Goal: Transaction & Acquisition: Purchase product/service

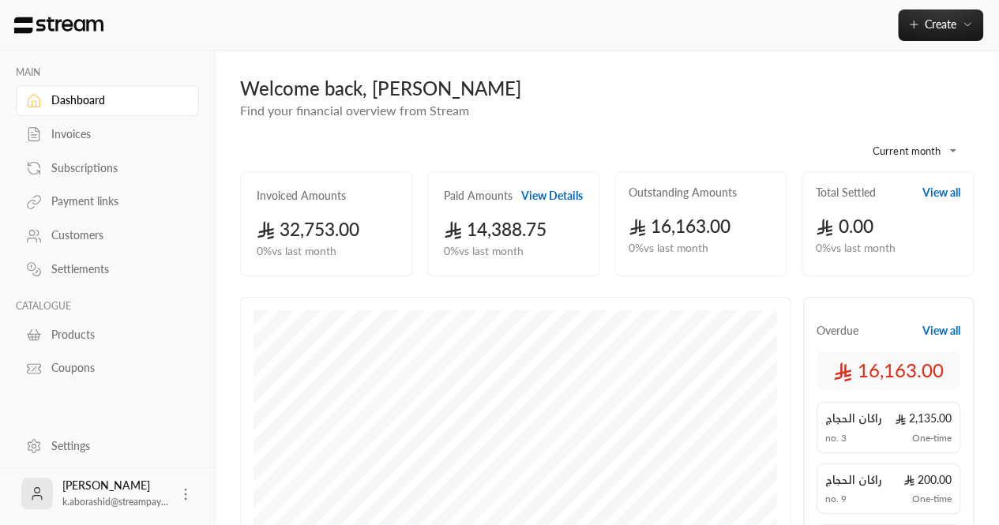
click at [71, 169] on div "Subscriptions" at bounding box center [115, 168] width 128 height 16
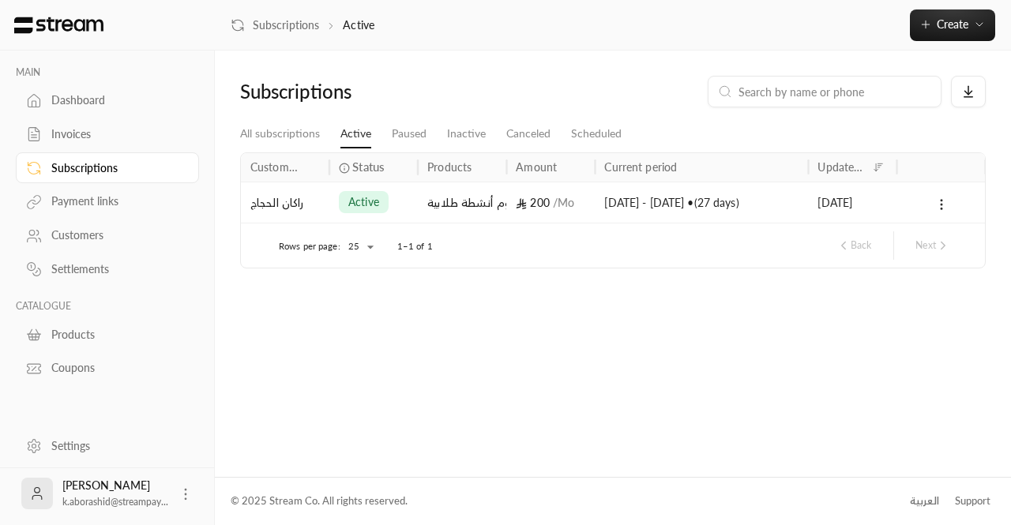
click at [81, 140] on div "Invoices" at bounding box center [115, 134] width 128 height 16
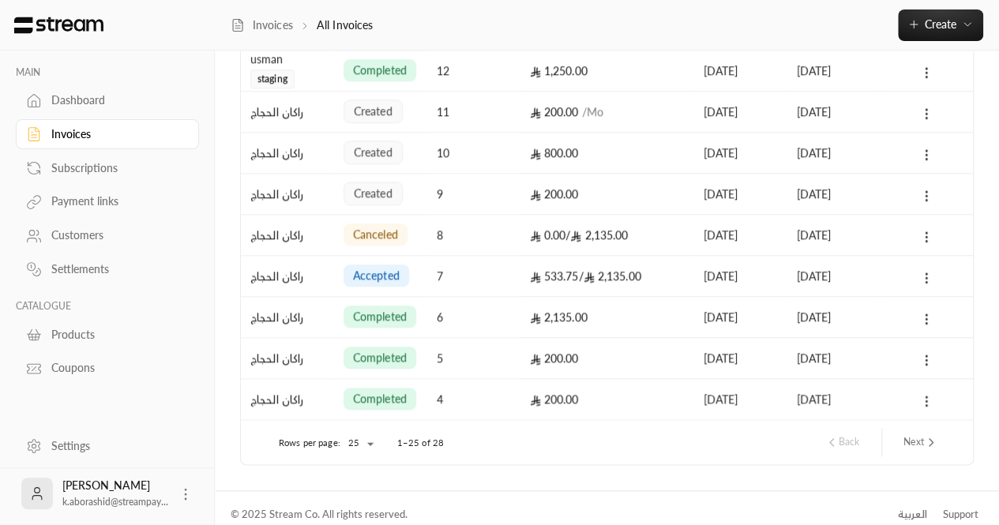
scroll to position [801, 0]
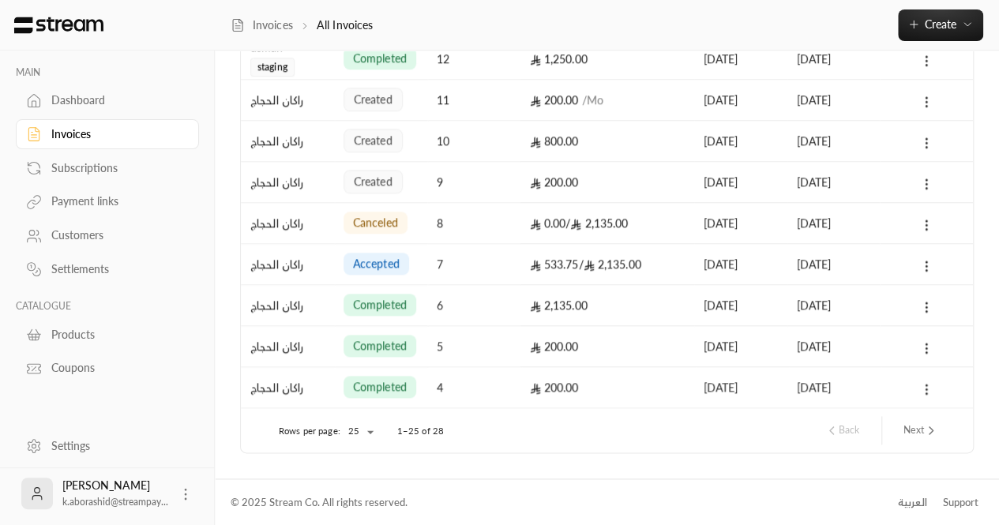
click at [918, 438] on button "Next" at bounding box center [920, 430] width 47 height 27
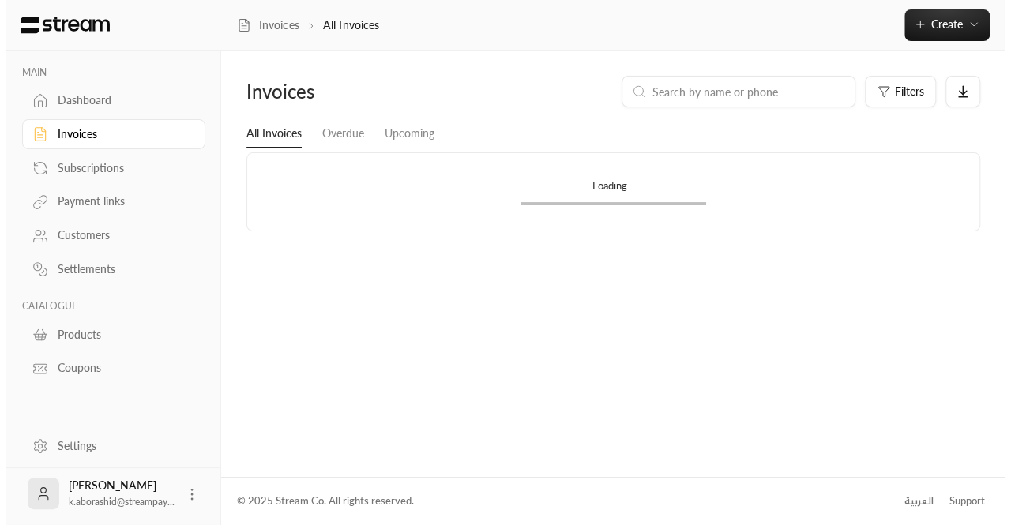
scroll to position [0, 0]
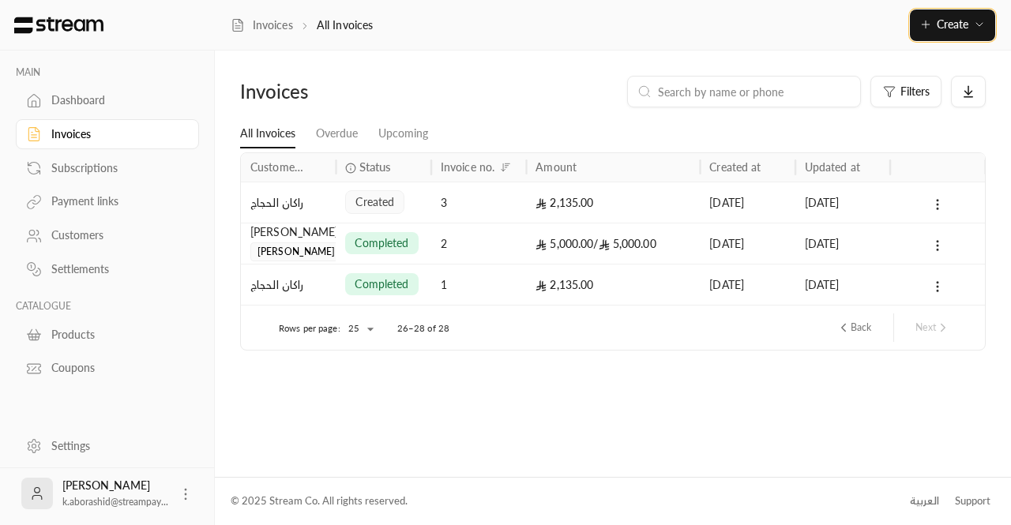
click at [956, 28] on span "Create" at bounding box center [953, 23] width 32 height 13
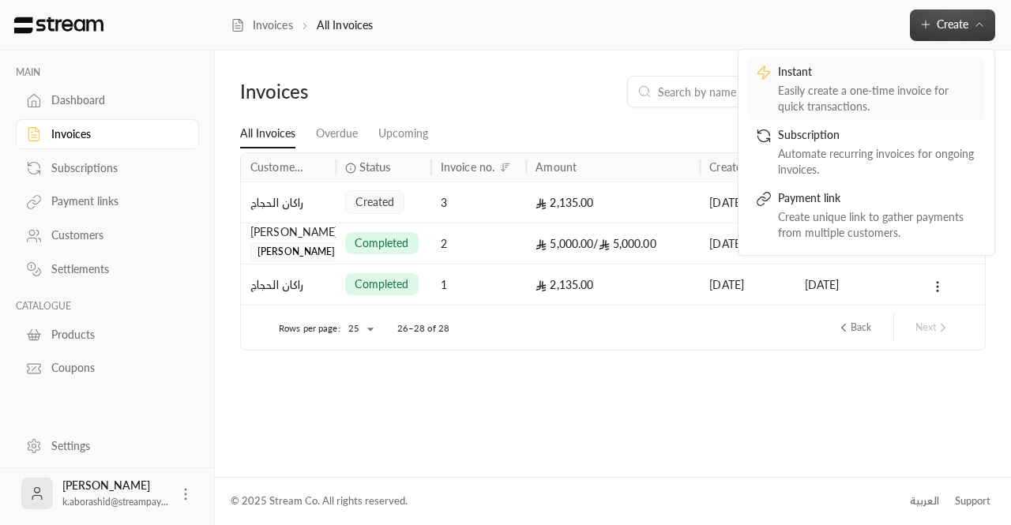
click at [818, 91] on div "Easily create a one-time invoice for quick transactions." at bounding box center [877, 99] width 199 height 32
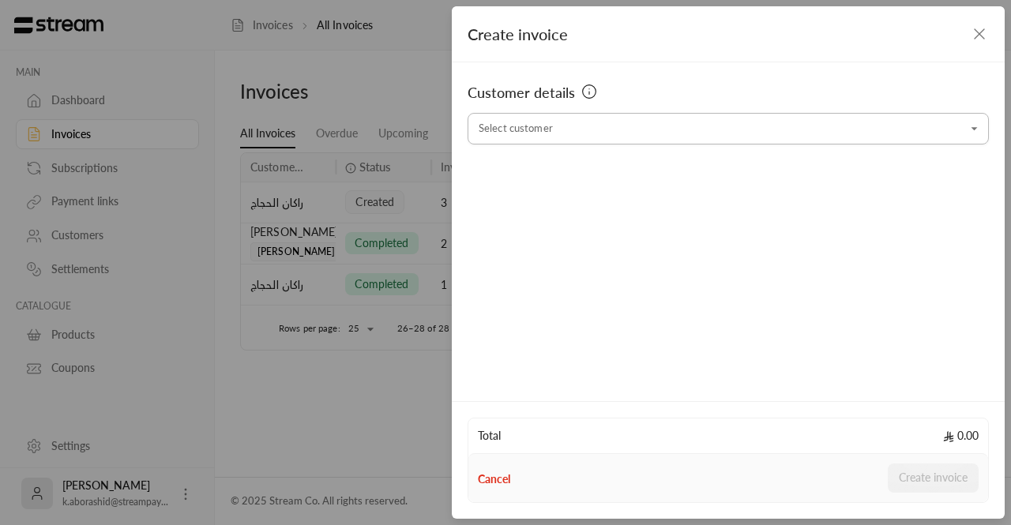
click at [604, 131] on input "Select customer" at bounding box center [728, 129] width 521 height 28
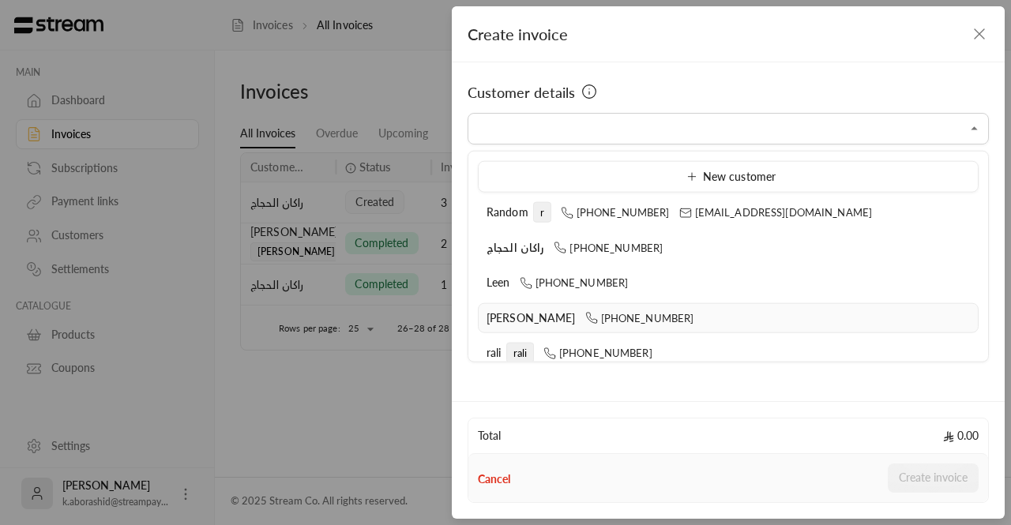
click at [533, 319] on span "[PERSON_NAME]" at bounding box center [531, 316] width 89 height 13
type input "**********"
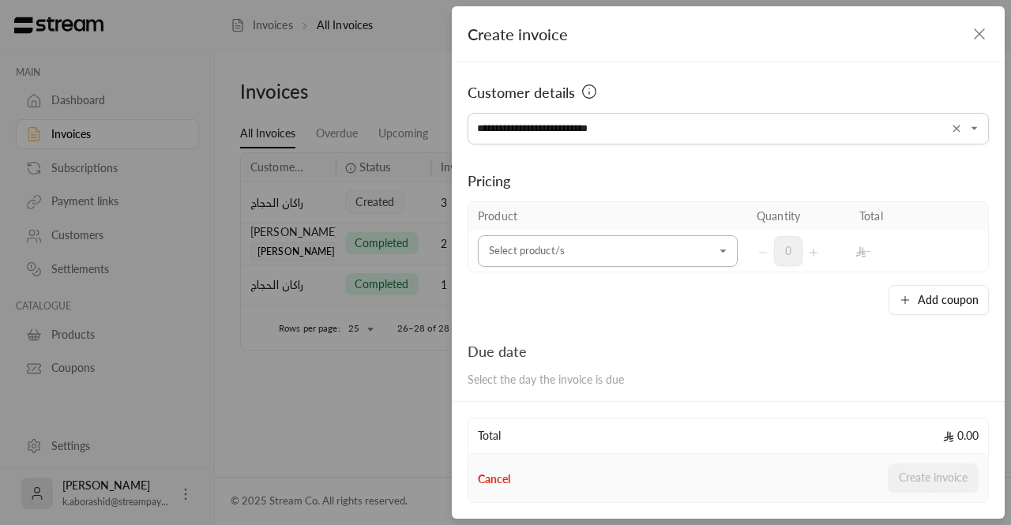
click at [518, 263] on input "Select customer" at bounding box center [608, 252] width 260 height 28
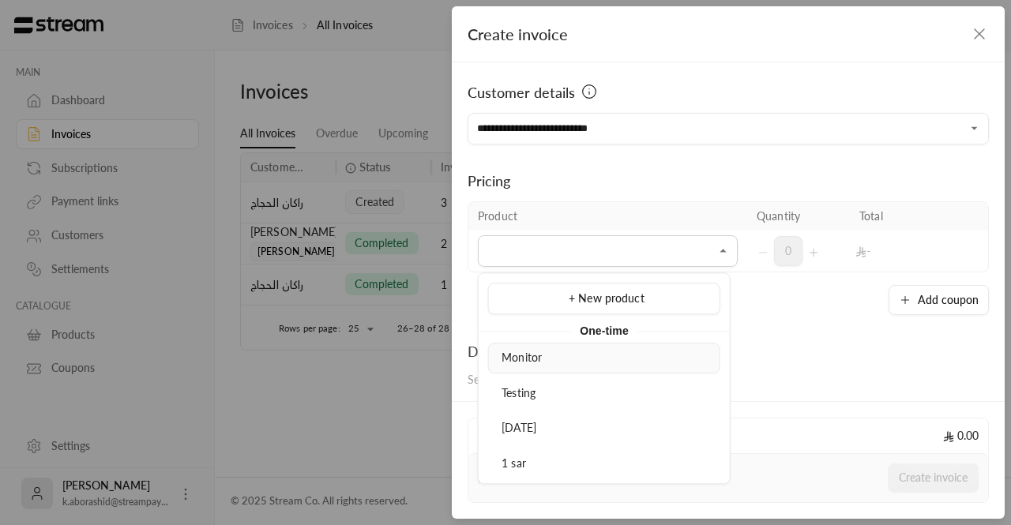
scroll to position [14, 0]
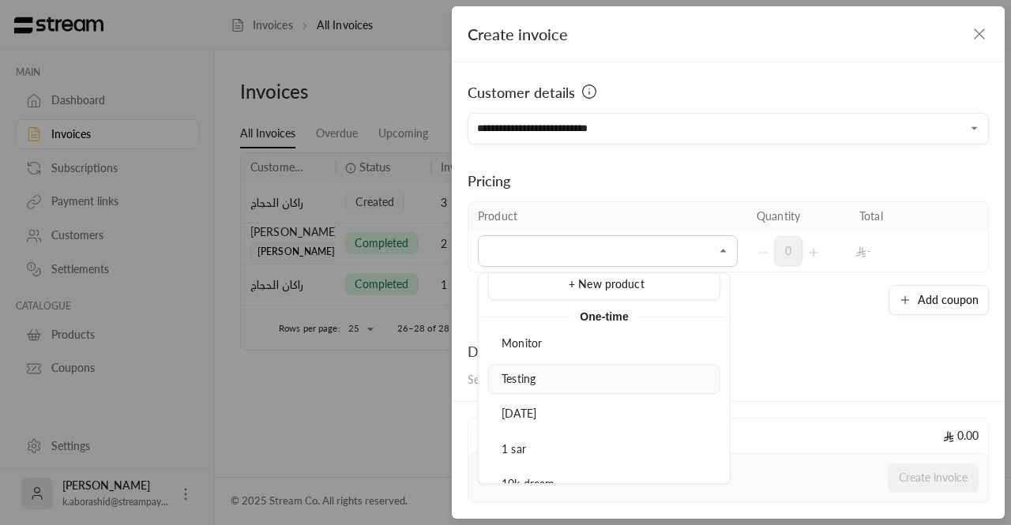
click at [543, 371] on div "Testing" at bounding box center [604, 379] width 215 height 17
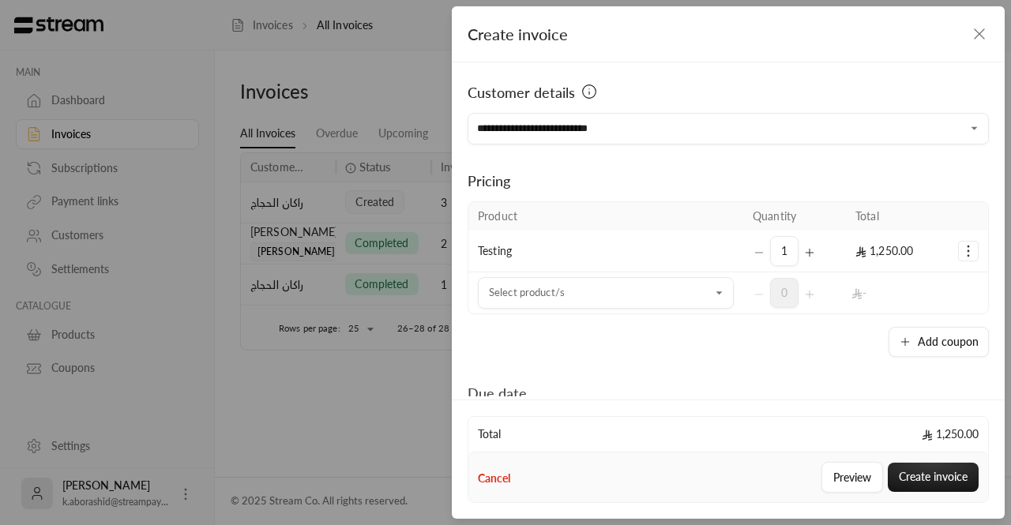
click at [871, 249] on span "1,250.00" at bounding box center [885, 250] width 58 height 13
click at [961, 249] on icon "Selected Products" at bounding box center [969, 251] width 16 height 16
click at [788, 345] on div "Add coupon" at bounding box center [728, 342] width 521 height 30
click at [674, 235] on td "Testing" at bounding box center [605, 252] width 275 height 42
click at [521, 246] on td "Testing" at bounding box center [605, 252] width 275 height 42
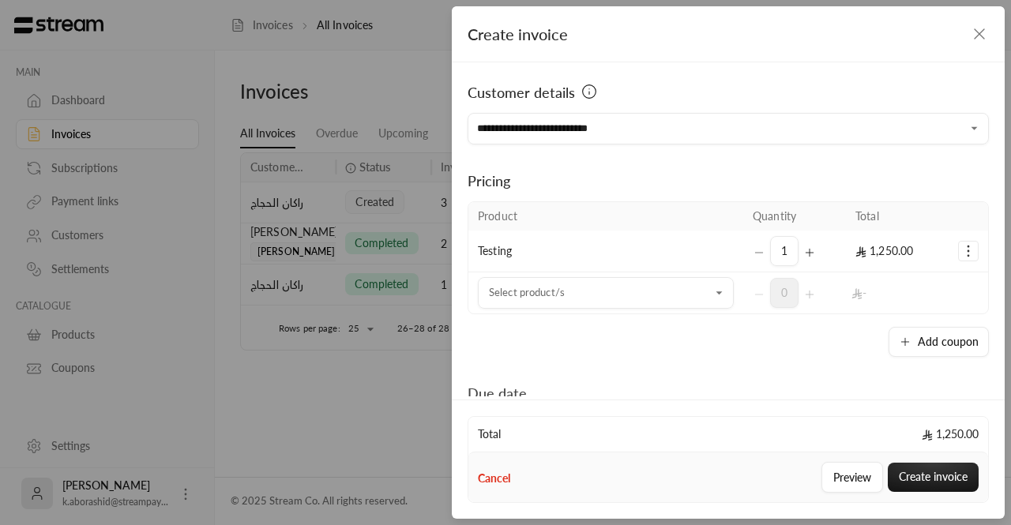
click at [753, 254] on div "1" at bounding box center [795, 251] width 84 height 30
click at [807, 257] on icon "Selected Products" at bounding box center [809, 252] width 13 height 13
click at [760, 250] on div "2" at bounding box center [795, 251] width 84 height 30
click at [755, 253] on icon "Selected Products" at bounding box center [758, 253] width 7 height 0
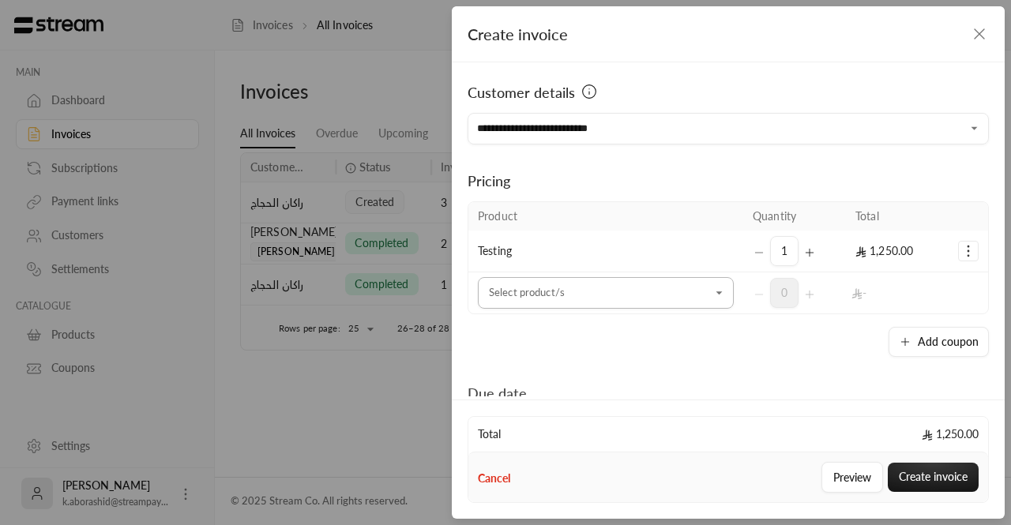
click at [626, 303] on input "Select customer" at bounding box center [606, 294] width 256 height 28
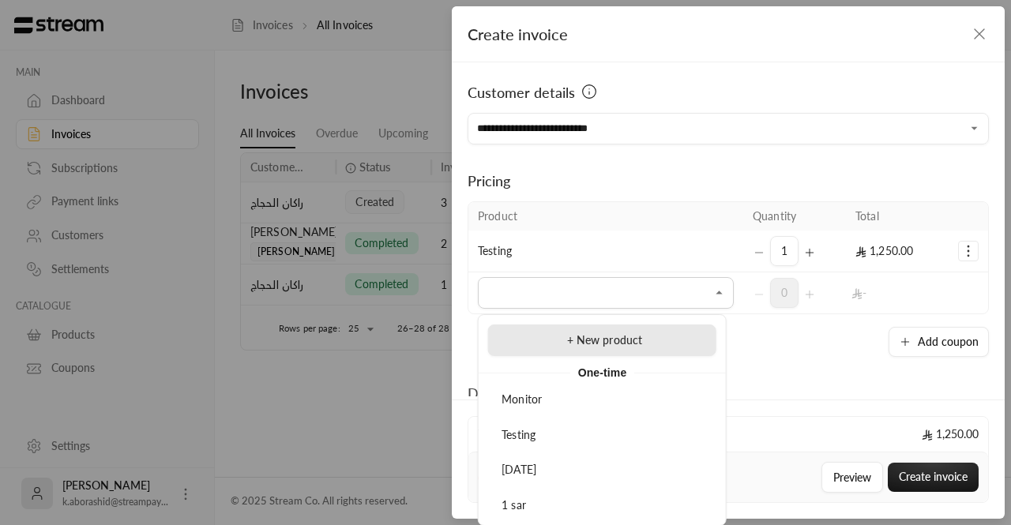
scroll to position [58, 0]
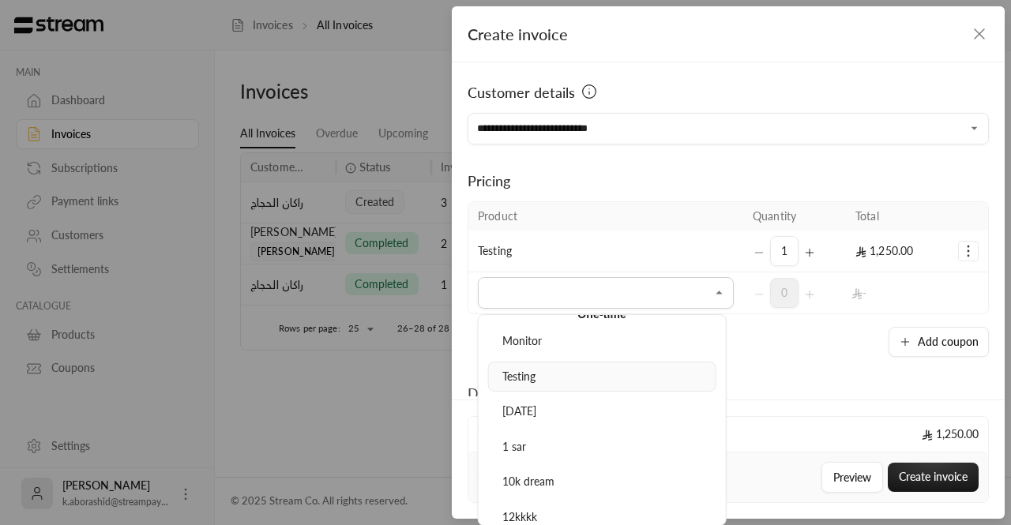
click at [581, 384] on li "Testing" at bounding box center [602, 377] width 228 height 31
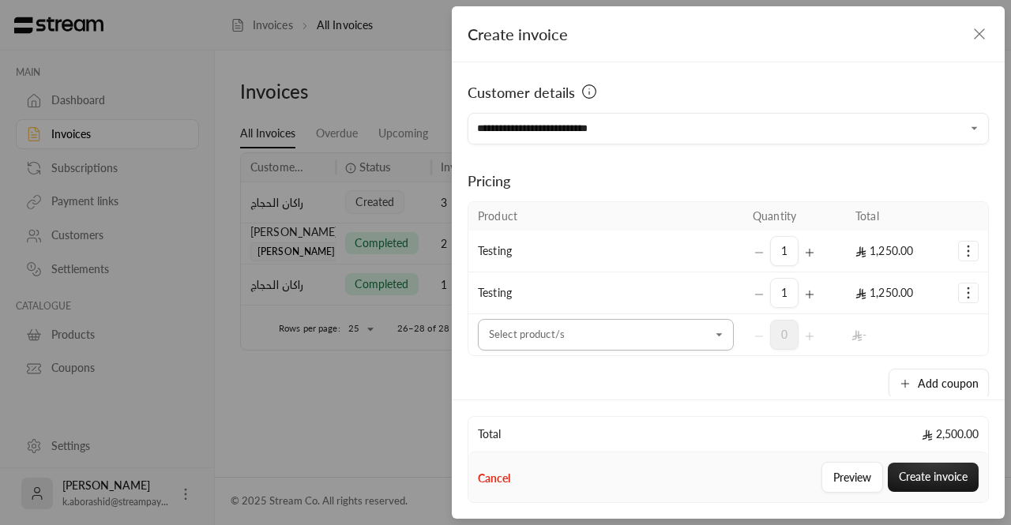
click at [596, 331] on input "Select customer" at bounding box center [606, 336] width 256 height 28
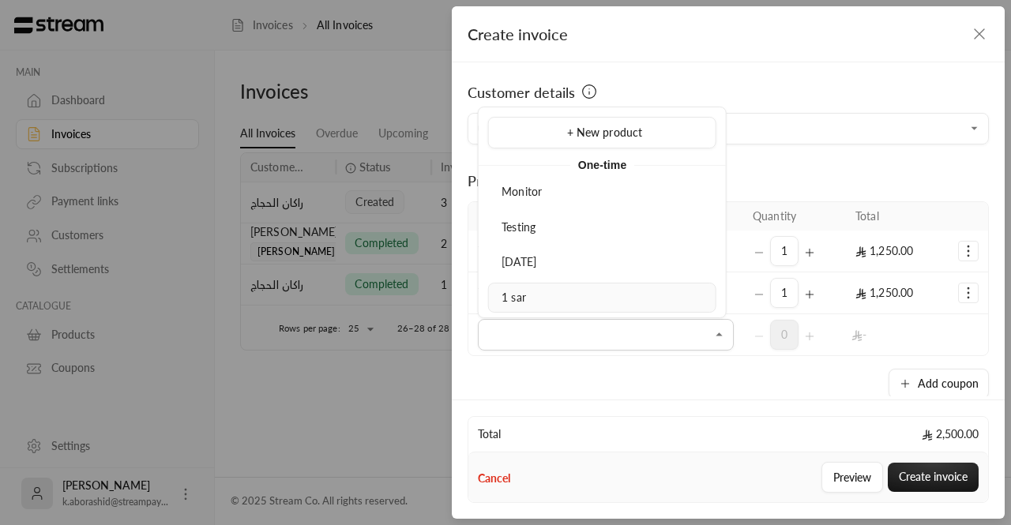
click at [569, 290] on div "1 sar" at bounding box center [602, 298] width 211 height 17
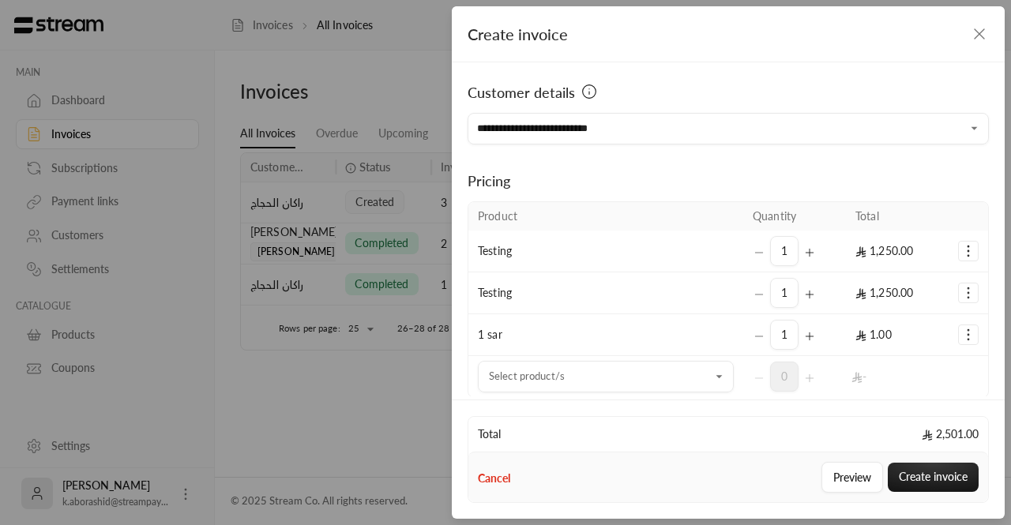
click at [962, 255] on icon "Selected Products" at bounding box center [969, 251] width 16 height 16
click at [913, 309] on link "Remove product" at bounding box center [919, 318] width 98 height 28
click at [962, 254] on icon "Selected Products" at bounding box center [969, 251] width 16 height 16
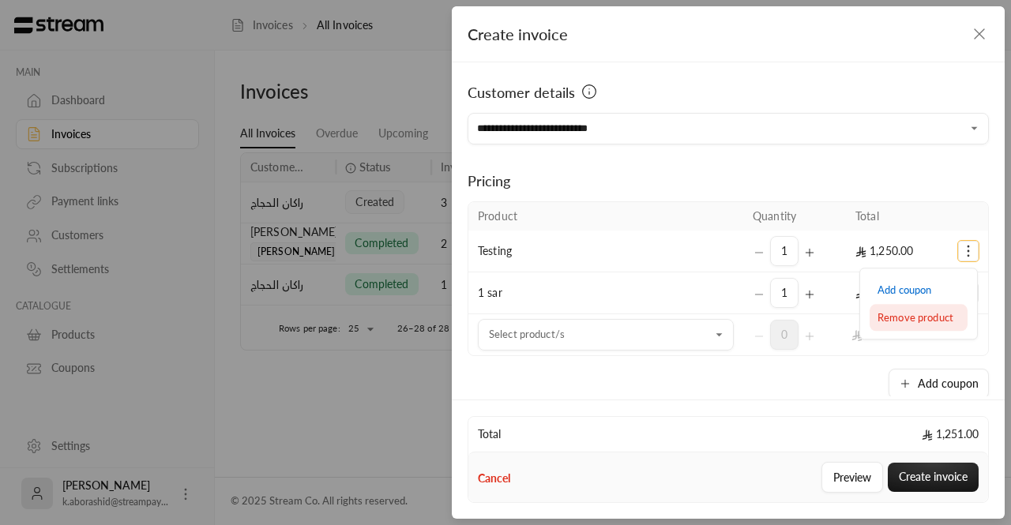
click at [912, 315] on span "Remove product" at bounding box center [916, 317] width 76 height 13
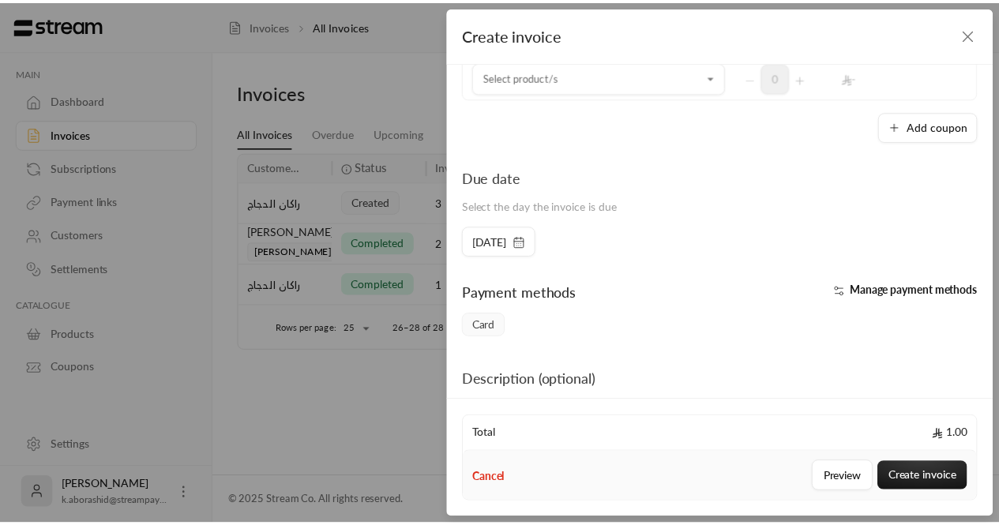
scroll to position [307, 0]
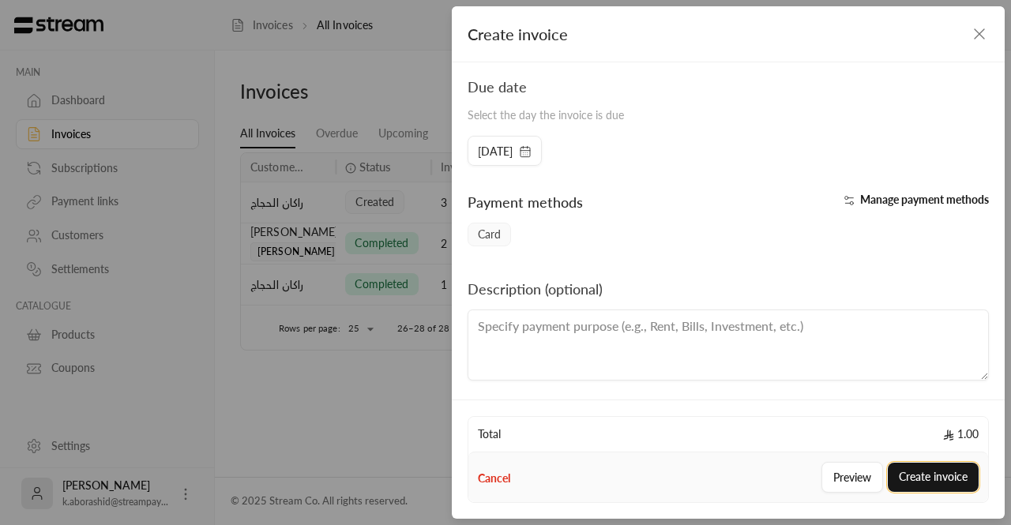
click at [912, 465] on button "Create invoice" at bounding box center [933, 477] width 91 height 29
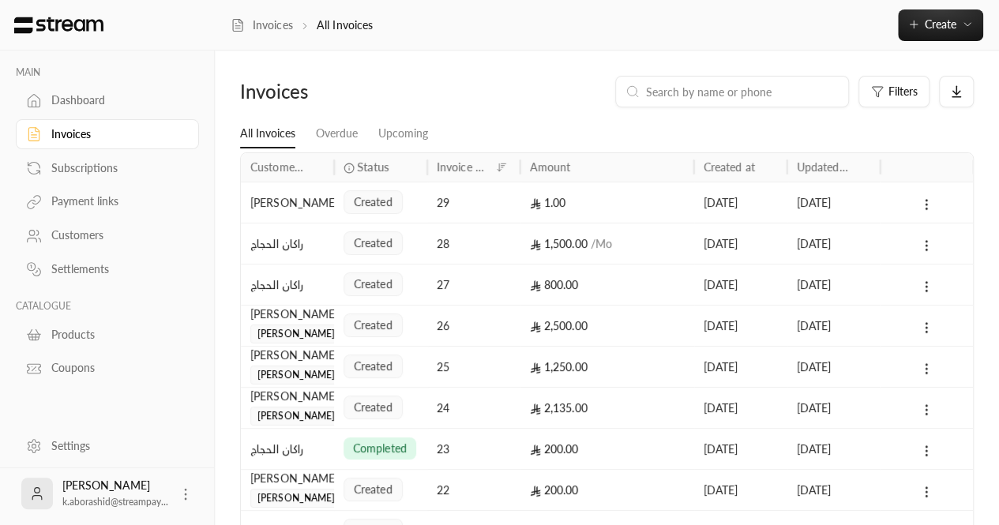
click at [93, 449] on div "Settings" at bounding box center [115, 446] width 128 height 16
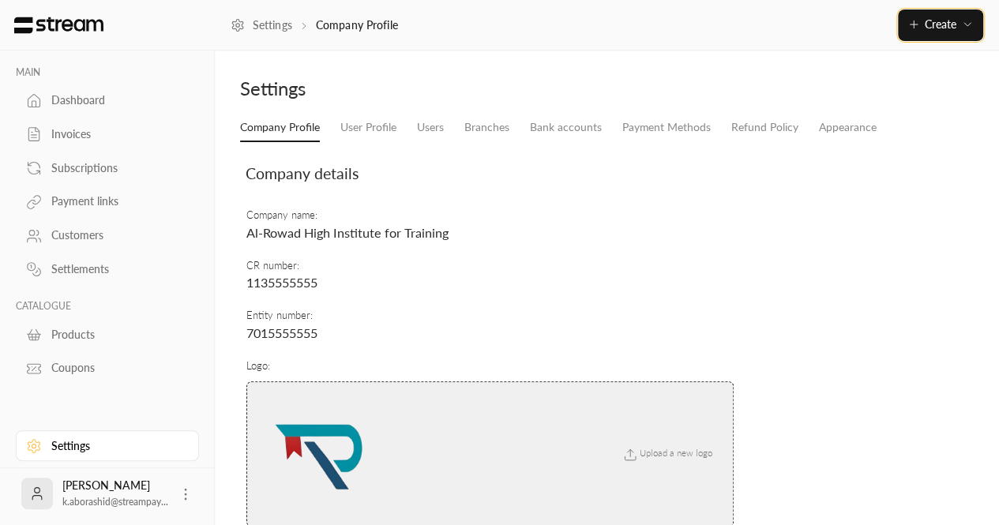
click at [927, 23] on span "Create" at bounding box center [941, 23] width 32 height 13
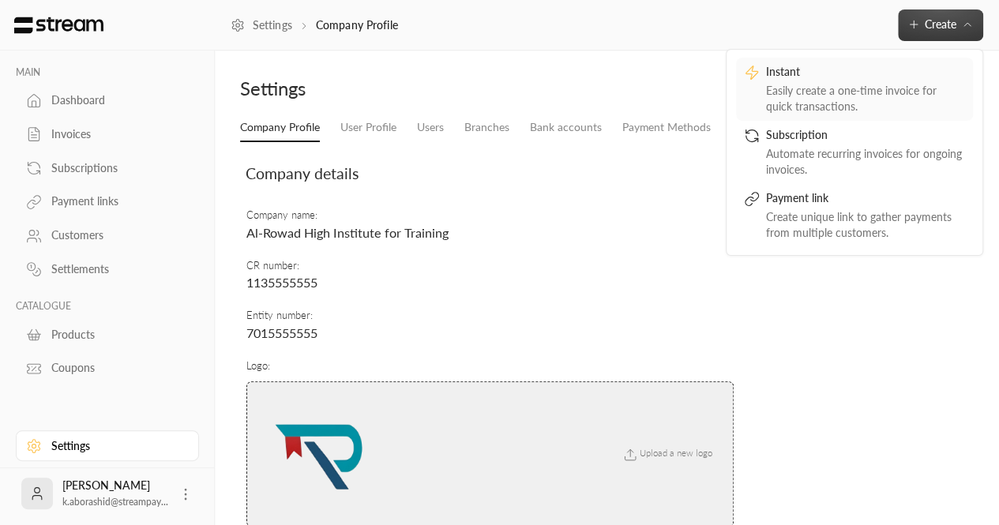
click at [792, 89] on div "Easily create a one-time invoice for quick transactions." at bounding box center [865, 99] width 199 height 32
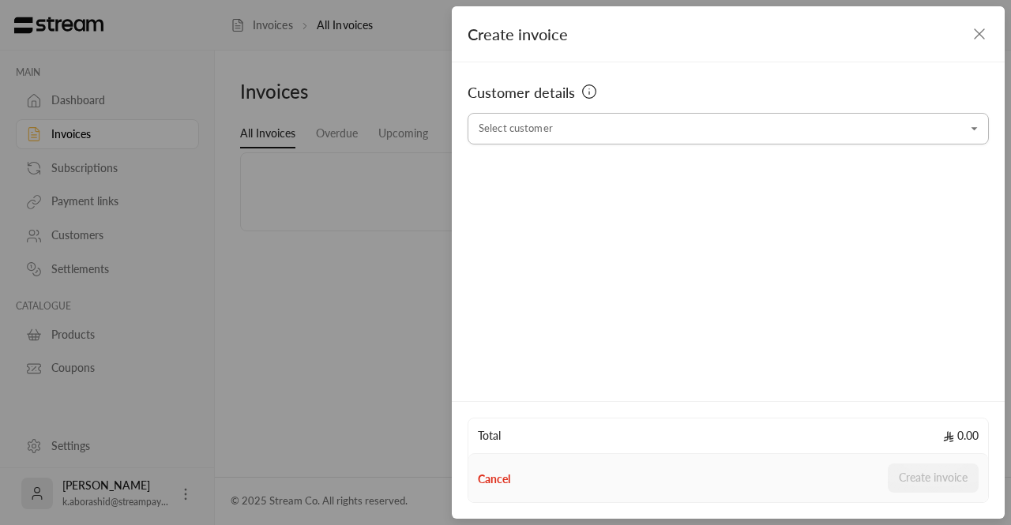
click at [544, 126] on input "Select customer" at bounding box center [728, 129] width 521 height 28
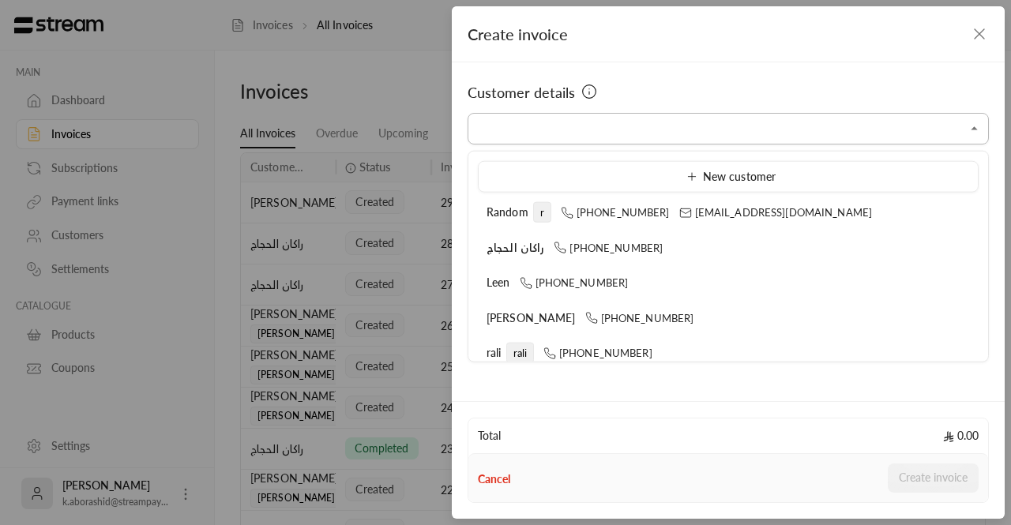
click at [539, 134] on input "Select customer" at bounding box center [728, 129] width 521 height 28
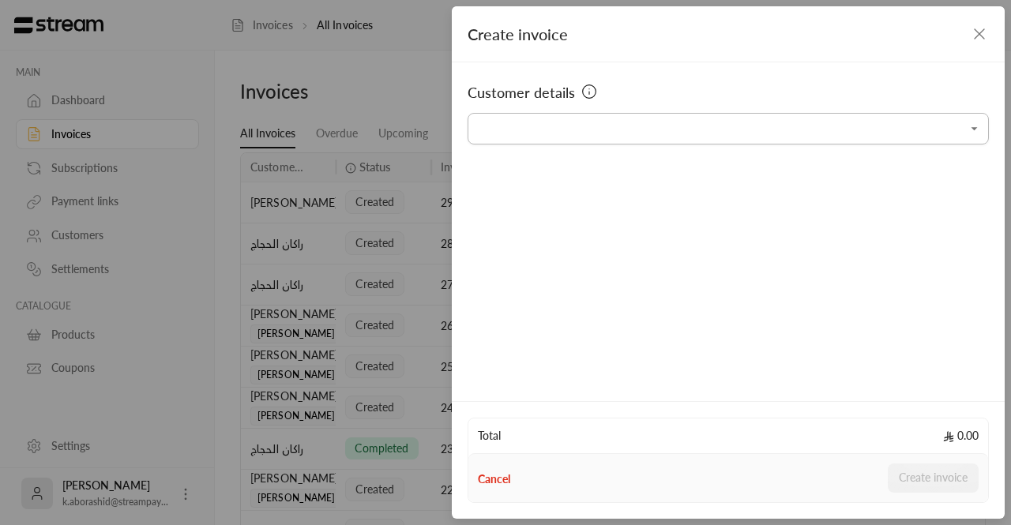
click at [509, 139] on input "Select customer" at bounding box center [728, 129] width 521 height 28
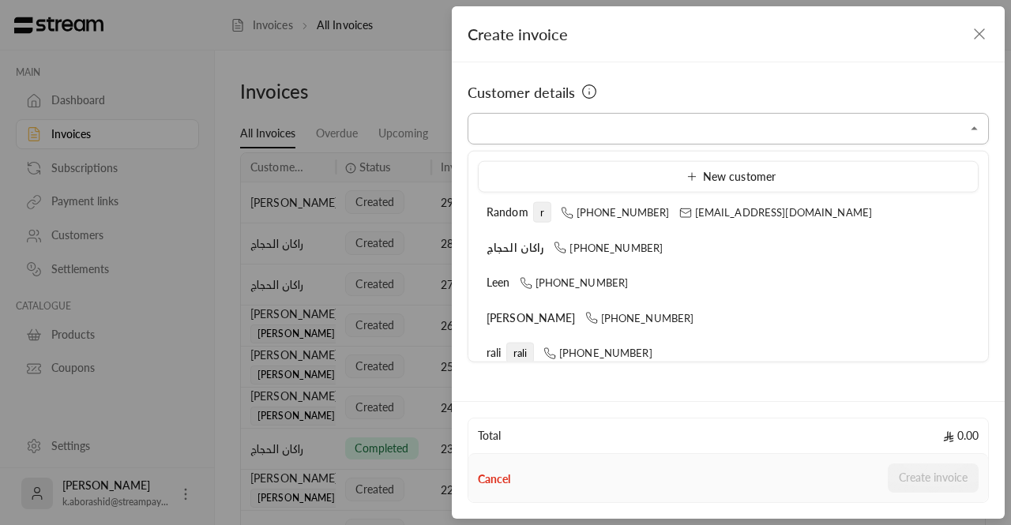
click at [524, 133] on input "Select customer" at bounding box center [728, 129] width 521 height 28
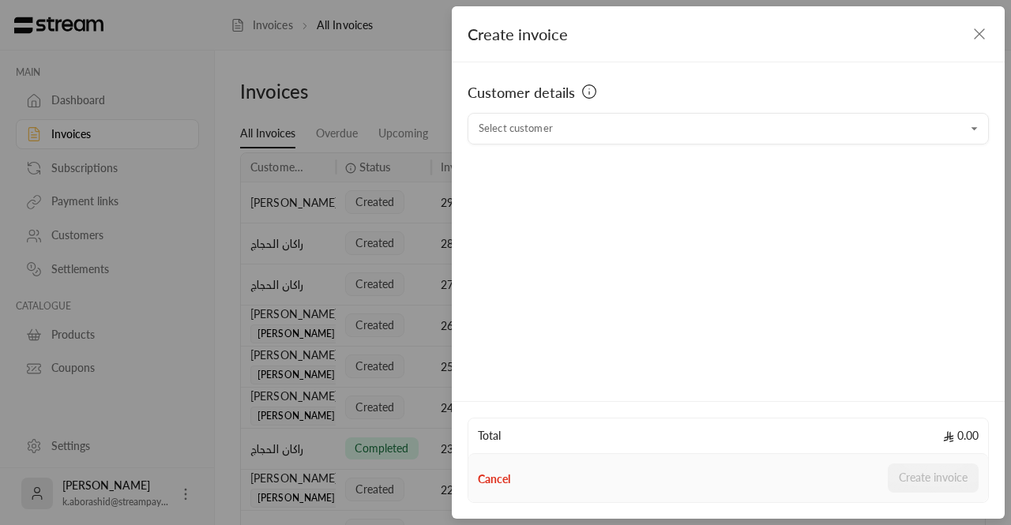
click at [676, 75] on div "Customer details Select customer Select customer" at bounding box center [728, 229] width 553 height 334
click at [587, 110] on div "Customer details" at bounding box center [728, 97] width 521 height 32
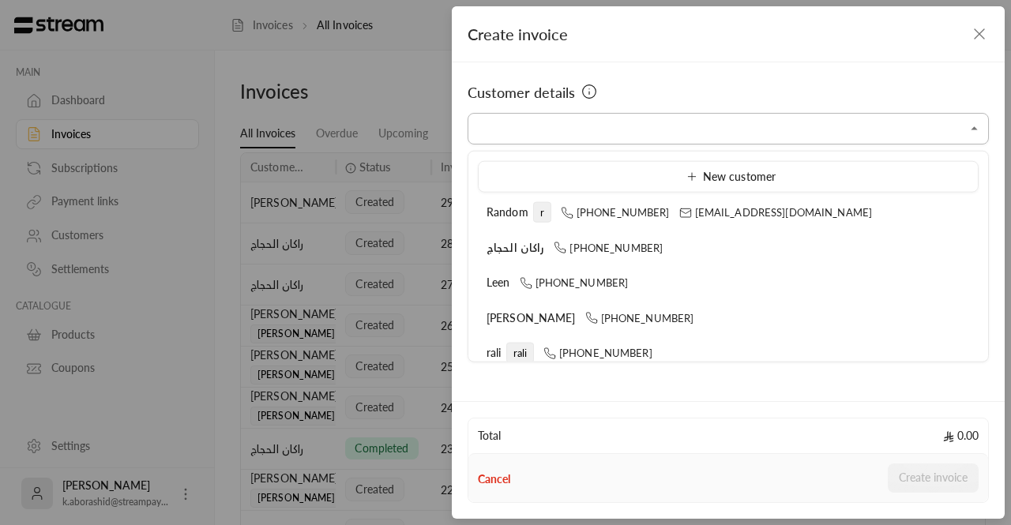
click at [574, 121] on input "Select customer" at bounding box center [728, 129] width 521 height 28
type input "*"
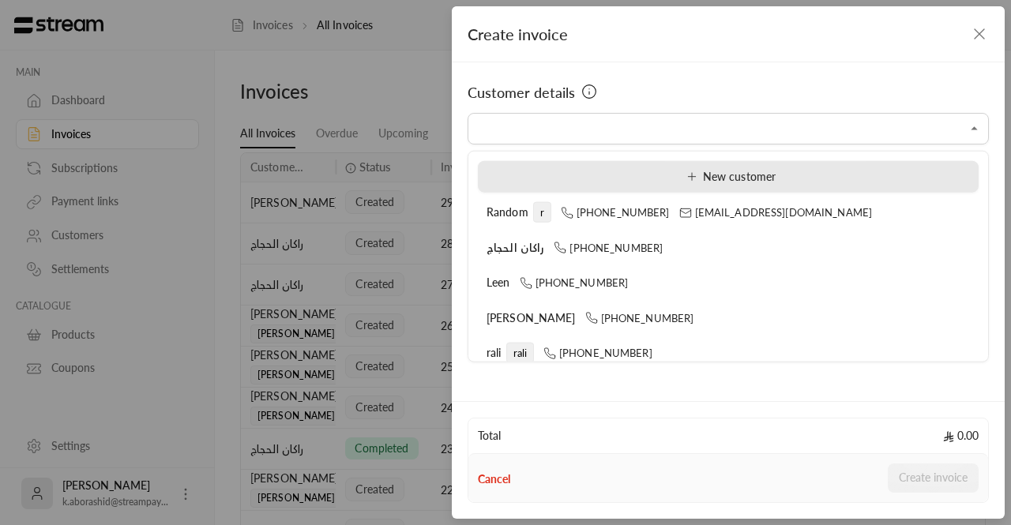
click at [671, 187] on li "New customer" at bounding box center [728, 177] width 501 height 32
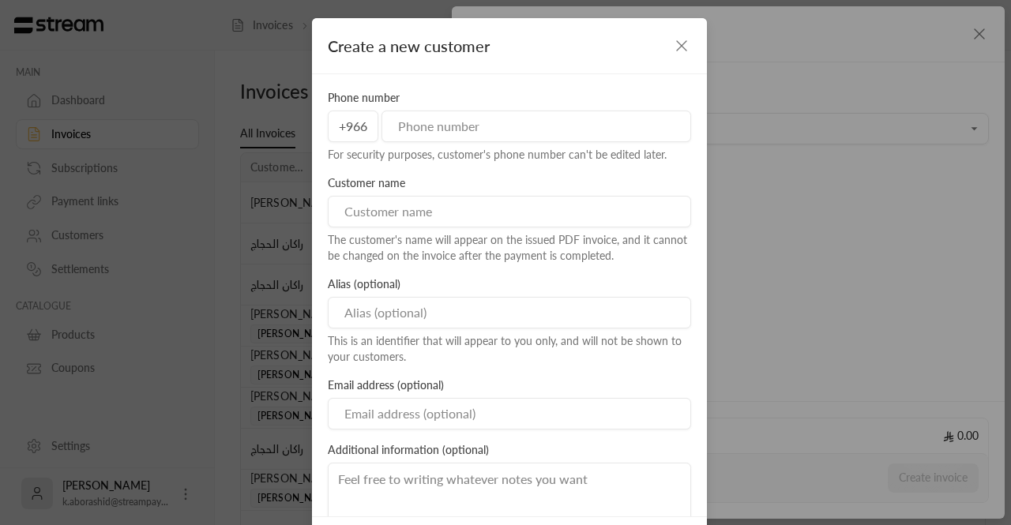
click at [474, 140] on input "tel" at bounding box center [537, 127] width 310 height 32
type input "555669700"
click at [416, 205] on input at bounding box center [509, 212] width 363 height 32
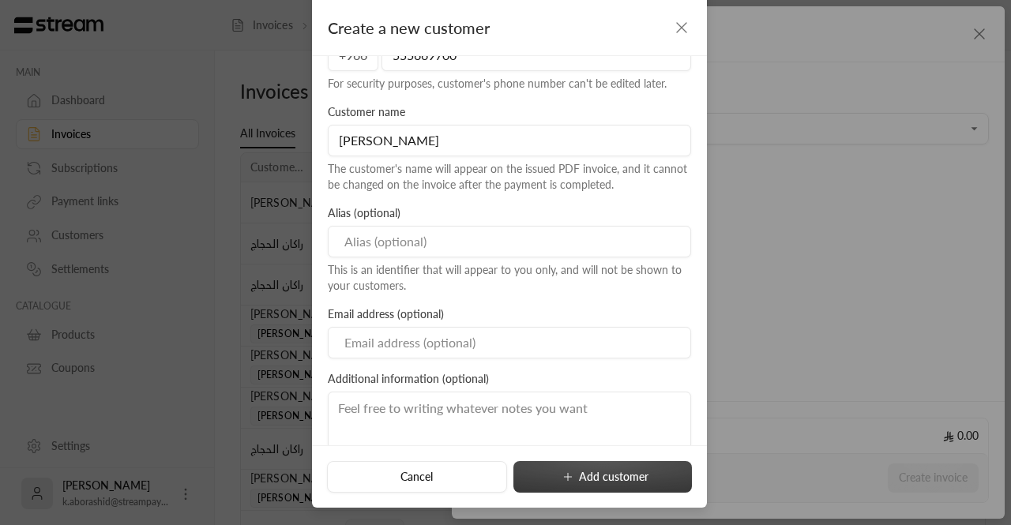
type input "[PERSON_NAME]"
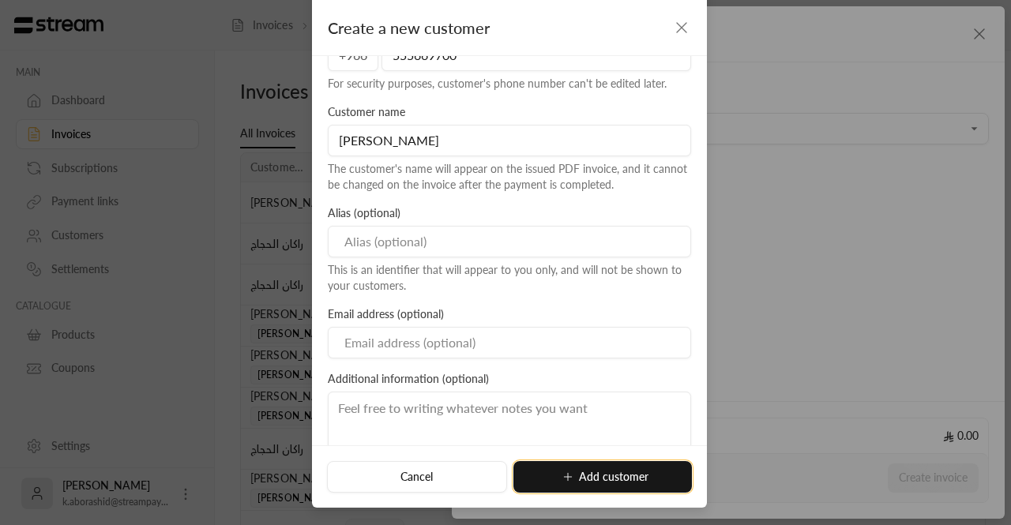
click at [569, 472] on icon "submit" at bounding box center [568, 477] width 13 height 13
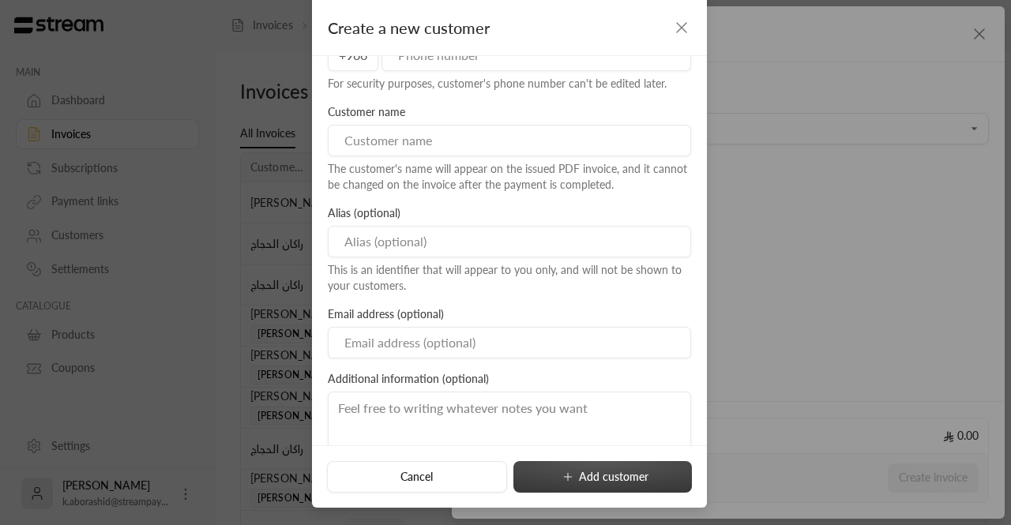
type input "**********"
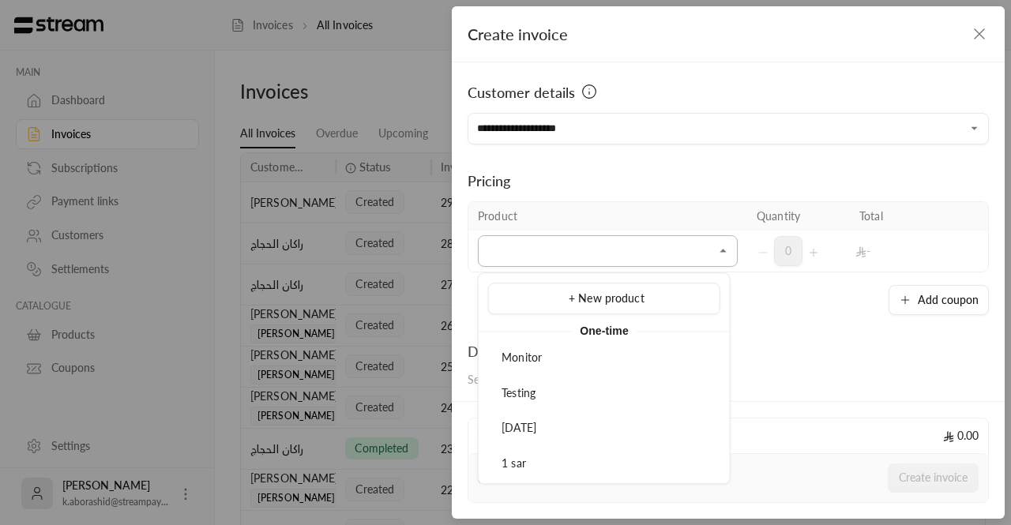
click at [559, 255] on input "Select customer" at bounding box center [608, 252] width 260 height 28
click at [531, 450] on li "1 sar" at bounding box center [604, 464] width 232 height 31
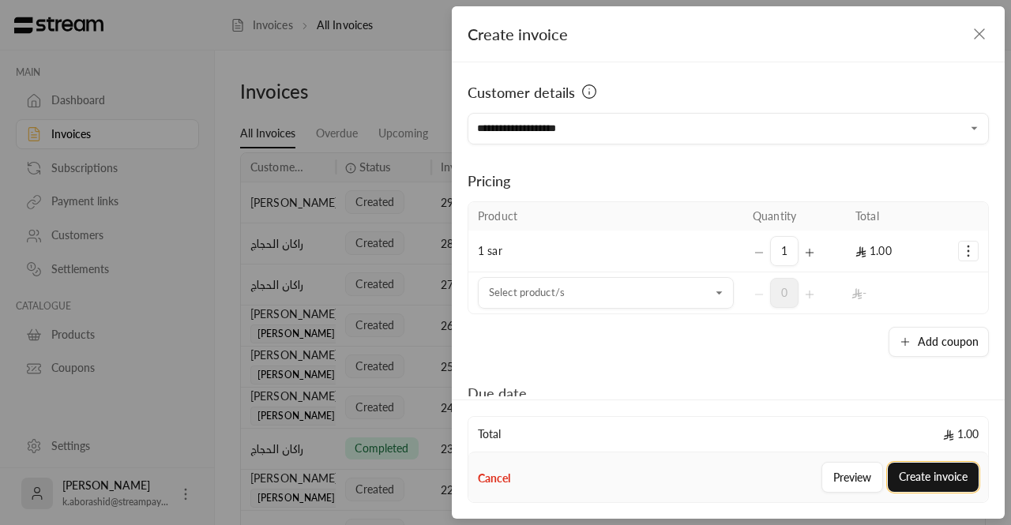
click at [923, 480] on button "Create invoice" at bounding box center [933, 477] width 91 height 29
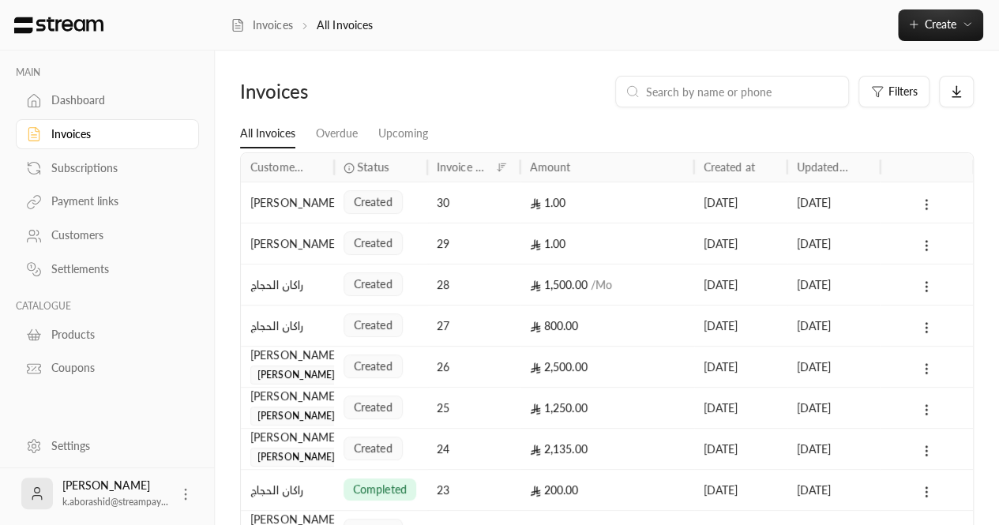
click at [925, 201] on icon at bounding box center [927, 204] width 14 height 14
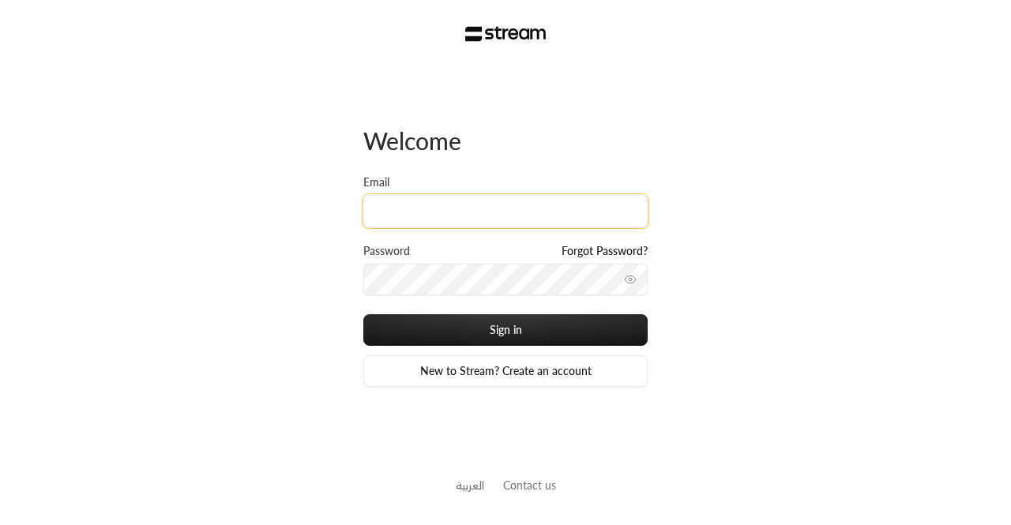
click at [411, 222] on input "Email" at bounding box center [505, 211] width 284 height 32
paste input "[EMAIL_ADDRESS][DOMAIN_NAME]"
type input "[EMAIL_ADDRESS][DOMAIN_NAME]"
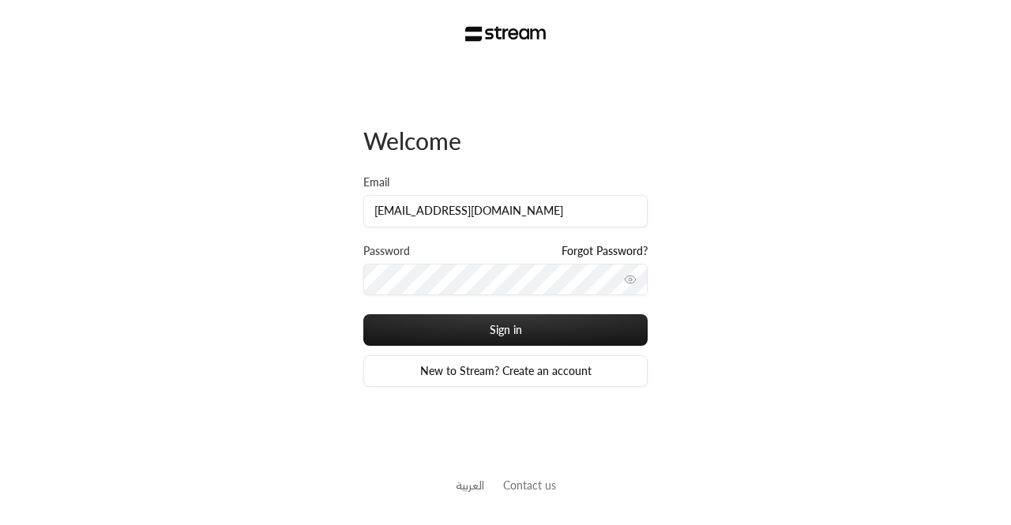
click at [628, 281] on icon "toggle password visibility" at bounding box center [630, 279] width 13 height 13
click at [363, 314] on button "Sign in" at bounding box center [505, 330] width 284 height 32
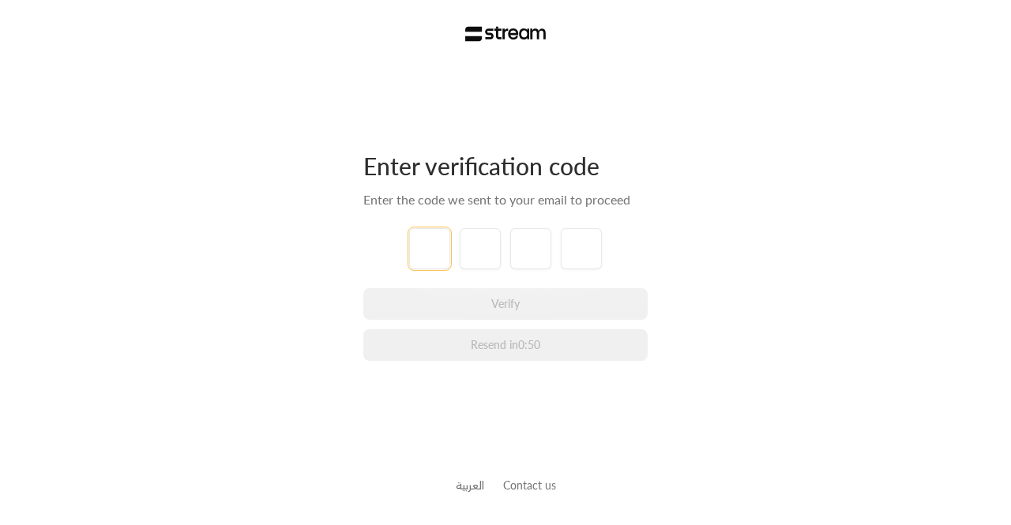
paste input "3"
type input "3"
type input "2"
type input "1"
type input "2"
